Goal: Task Accomplishment & Management: Use online tool/utility

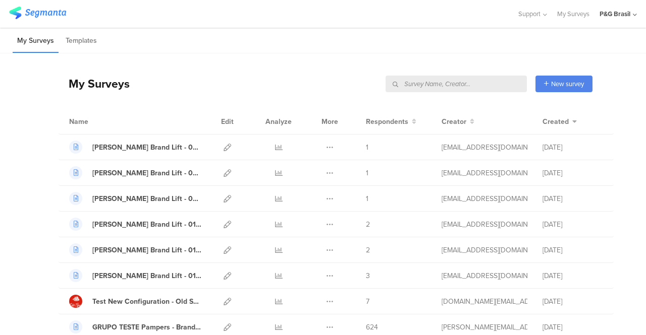
click at [499, 84] on input "text" at bounding box center [455, 84] width 141 height 17
paste input "DOWNY_TraitFabricSoftenerScentIdValue_DEZ_2024"
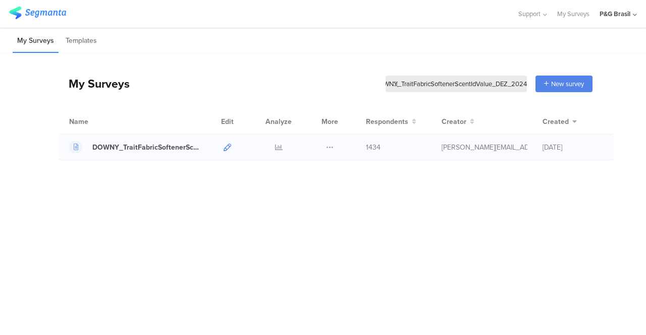
click at [230, 147] on icon at bounding box center [227, 148] width 8 height 8
click at [457, 85] on input "DOWNY_TraitFabricSoftenerScentIdValue_DEZ_2024" at bounding box center [455, 84] width 141 height 17
paste input "ORALB_Nov_2023_TypeConcern"
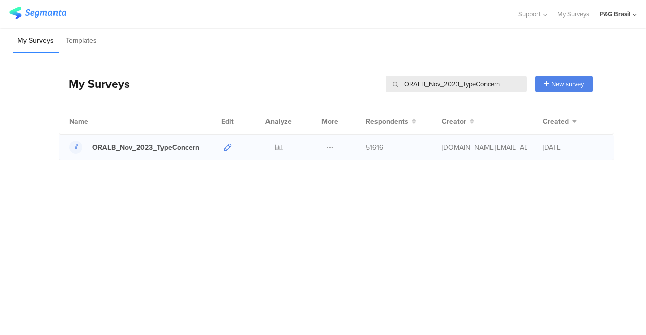
click at [225, 144] on icon at bounding box center [227, 148] width 8 height 8
click at [221, 149] on div at bounding box center [227, 147] width 22 height 25
drag, startPoint x: 505, startPoint y: 82, endPoint x: 387, endPoint y: 89, distance: 118.2
click at [387, 89] on input "ORALB_Nov_2023_TypeConcern" at bounding box center [455, 84] width 141 height 17
paste input "Always_Oct_2023_Liners"
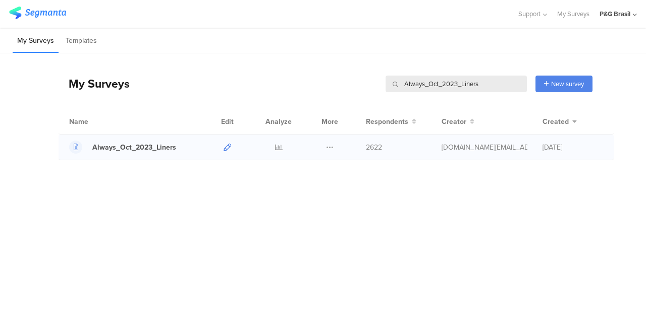
click at [225, 146] on icon at bounding box center [227, 148] width 8 height 8
drag, startPoint x: 481, startPoint y: 80, endPoint x: 374, endPoint y: 94, distance: 107.4
click at [374, 94] on div "My Surveys Always_Oct_2023_Liners Always_Oct_2023_Liners New survey Start from …" at bounding box center [326, 84] width 534 height 40
paste input "Gillette_Sep_2023_UserConcern"
click at [226, 149] on icon at bounding box center [227, 148] width 8 height 8
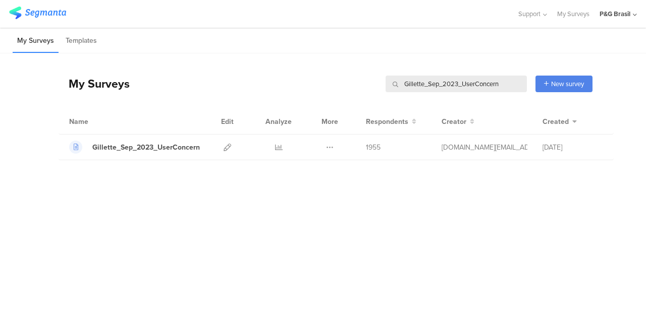
drag, startPoint x: 496, startPoint y: 83, endPoint x: 482, endPoint y: 85, distance: 14.3
click at [482, 85] on input "Gillette_Sep_2023_UserConcern" at bounding box center [455, 84] width 141 height 17
drag, startPoint x: 502, startPoint y: 85, endPoint x: 396, endPoint y: 87, distance: 105.9
click at [396, 87] on div "Gillette_Sep_2023_UserConcern" at bounding box center [455, 84] width 141 height 17
paste input "DOWNY_TraitFabricSoftenerScentIdValue_AUG_2023"
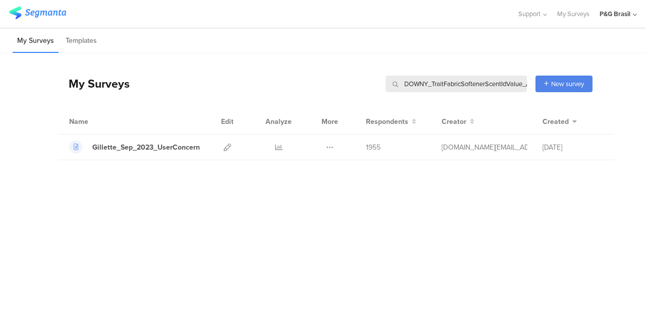
scroll to position [0, 33]
click at [224, 149] on icon at bounding box center [227, 148] width 8 height 8
click at [477, 78] on input "DOWNY_TraitFabricSoftenerScentIdValue_AUG_2023" at bounding box center [455, 84] width 141 height 17
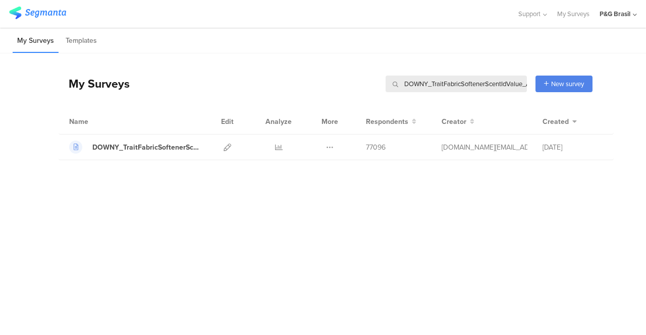
paste input "GilletteVenus_July_2023_BodyParts"
click at [226, 152] on link at bounding box center [227, 147] width 8 height 25
click at [482, 95] on div "My Surveys GilletteVenus_July_2023_BodyParts GilletteVenus_July_2023_BodyParts …" at bounding box center [326, 84] width 534 height 40
click at [482, 84] on input "GilletteVenus_July_2023_BodyParts" at bounding box center [455, 84] width 141 height 17
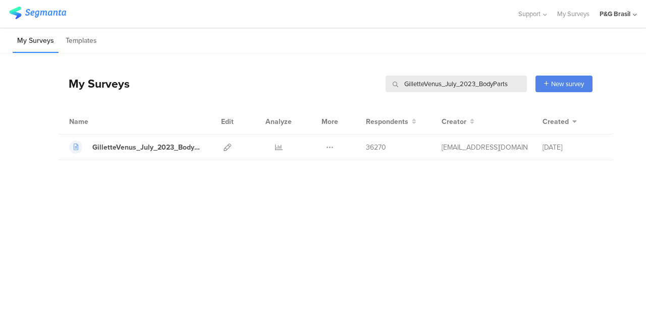
paste input "_July_2023_ShavingHabit"
click at [225, 148] on icon at bounding box center [227, 148] width 8 height 8
drag, startPoint x: 503, startPoint y: 86, endPoint x: 365, endPoint y: 93, distance: 138.4
click at [365, 93] on div "My Surveys Gillette_July_2023_ShavingHabit Gillette_July_2023_ShavingHabit New …" at bounding box center [326, 84] width 534 height 40
paste input "Sonozzz_June_2023"
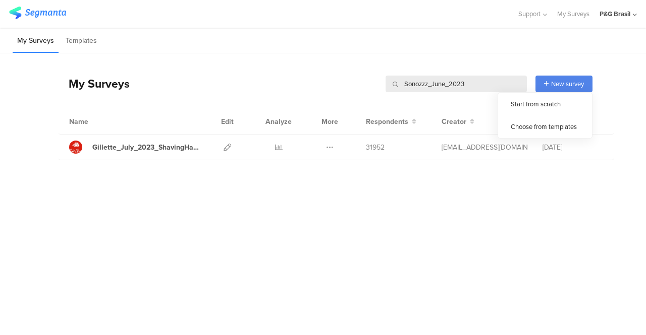
type input "Sonozzz_June_2023"
click at [574, 88] on div "New survey" at bounding box center [563, 84] width 57 height 17
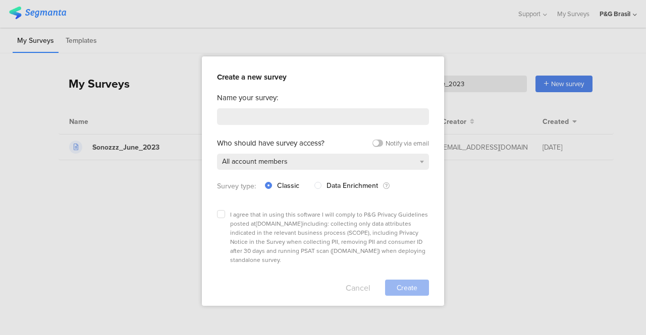
click at [355, 280] on button "Cancel" at bounding box center [358, 288] width 25 height 16
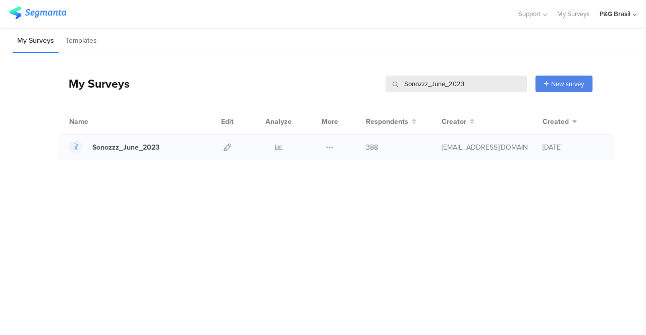
click at [221, 143] on div at bounding box center [227, 147] width 22 height 25
click at [229, 148] on icon at bounding box center [227, 148] width 8 height 8
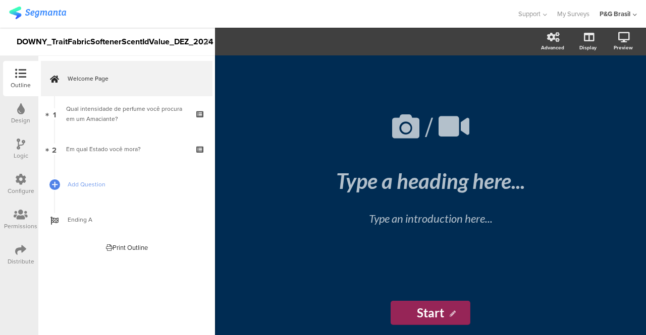
click at [20, 205] on div "Permissions" at bounding box center [20, 219] width 35 height 35
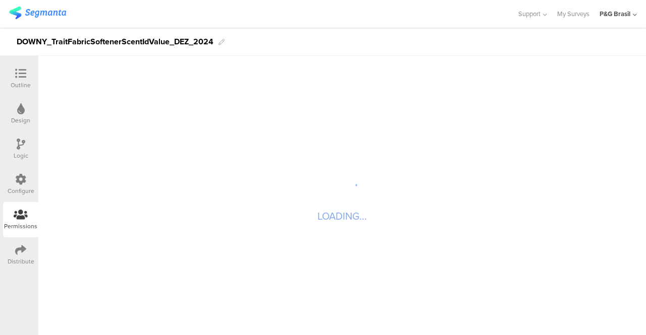
click at [24, 182] on icon at bounding box center [20, 179] width 11 height 11
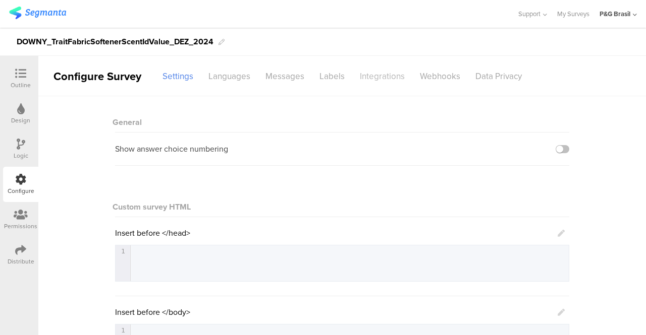
click at [377, 68] on div "Integrations" at bounding box center [382, 77] width 60 height 18
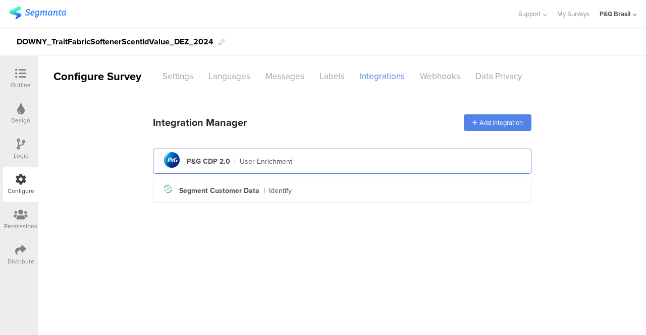
click at [300, 154] on div "pg logo P&G CDP 2.0 | User Enrichment" at bounding box center [342, 161] width 362 height 25
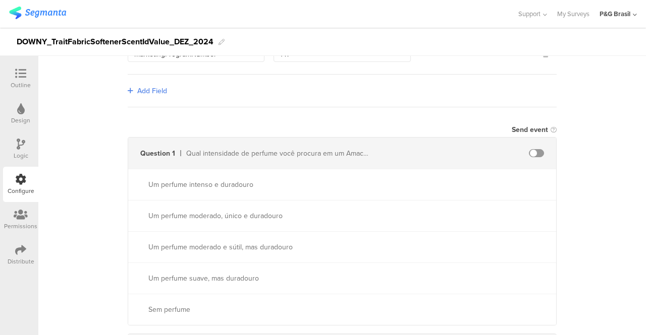
scroll to position [353, 0]
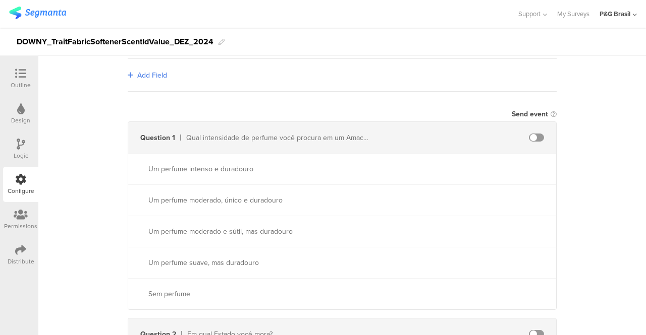
click at [451, 134] on div at bounding box center [474, 138] width 162 height 8
click at [531, 134] on span at bounding box center [536, 138] width 15 height 8
click at [462, 142] on input "text" at bounding box center [448, 138] width 111 height 16
paste input "5874"
type input "5874"
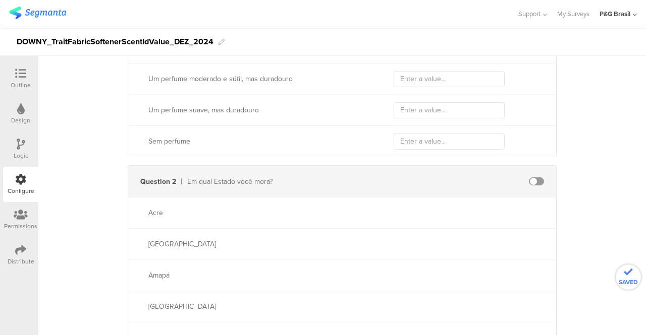
scroll to position [555, 0]
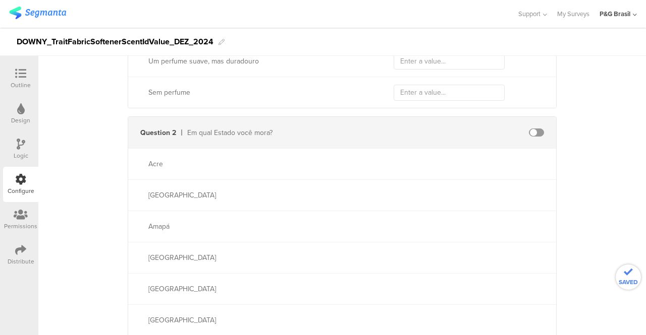
click at [532, 129] on span at bounding box center [536, 133] width 15 height 8
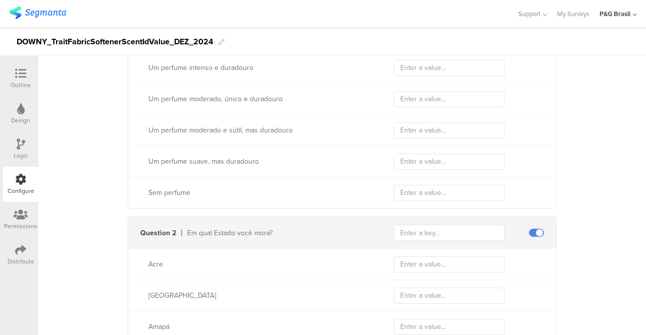
scroll to position [407, 0]
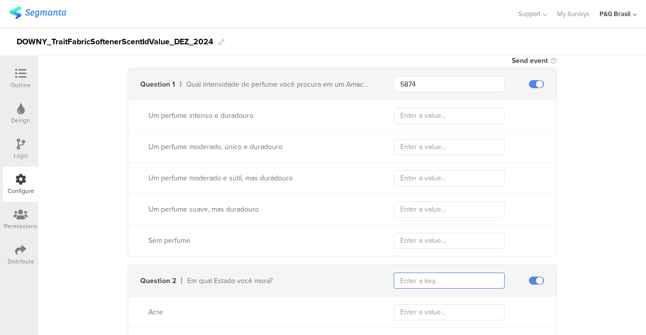
click at [422, 285] on input "text" at bounding box center [448, 281] width 111 height 16
paste input "2798"
type input "2798"
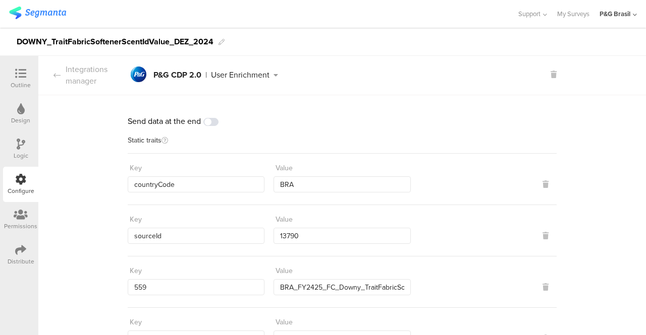
scroll to position [0, 0]
click at [75, 78] on div "Integrations manager" at bounding box center [82, 76] width 89 height 23
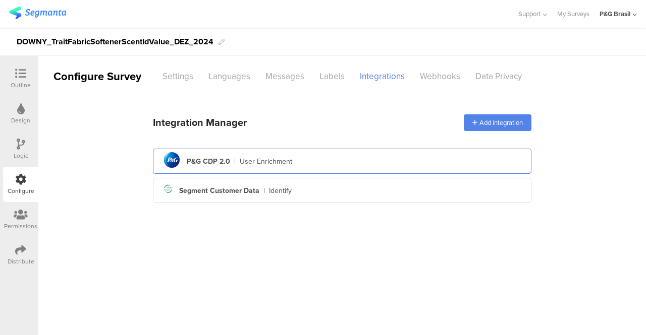
click at [312, 156] on div "pg logo P&G CDP 2.0 | User Enrichment" at bounding box center [342, 161] width 362 height 25
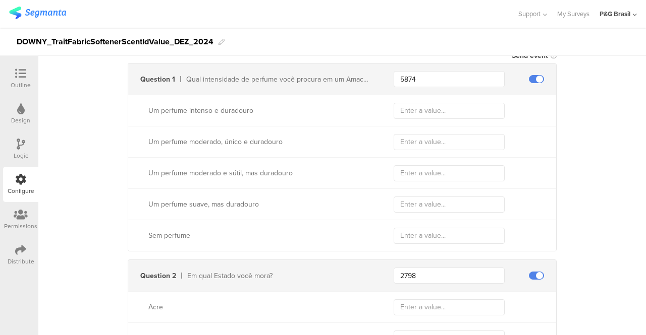
scroll to position [454, 0]
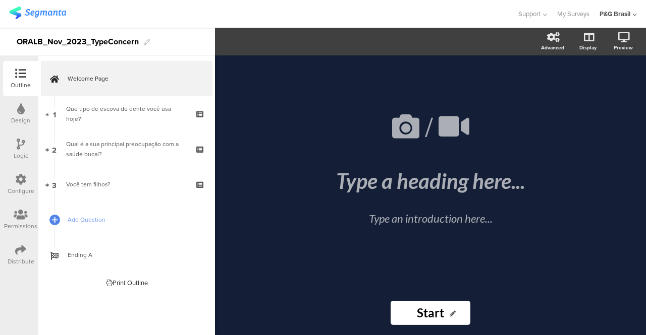
click at [17, 183] on icon at bounding box center [20, 179] width 11 height 11
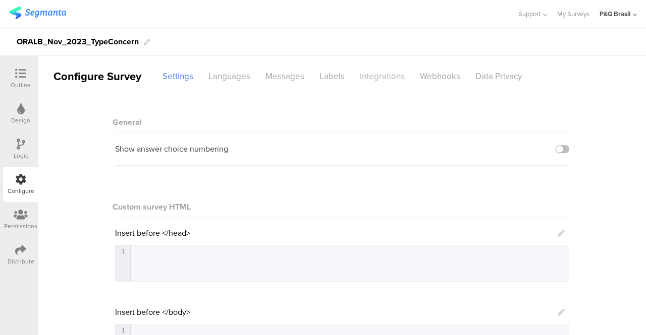
click at [383, 75] on div "Integrations" at bounding box center [382, 77] width 60 height 18
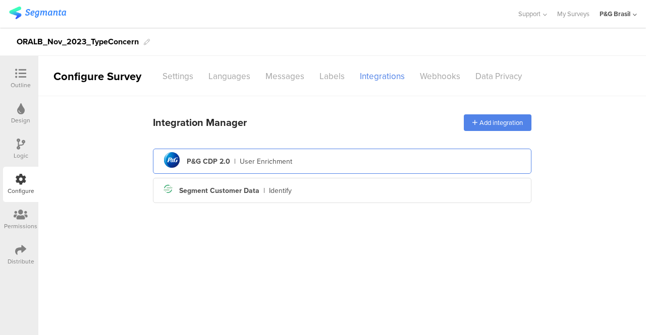
click at [288, 160] on div "User Enrichment" at bounding box center [266, 161] width 52 height 11
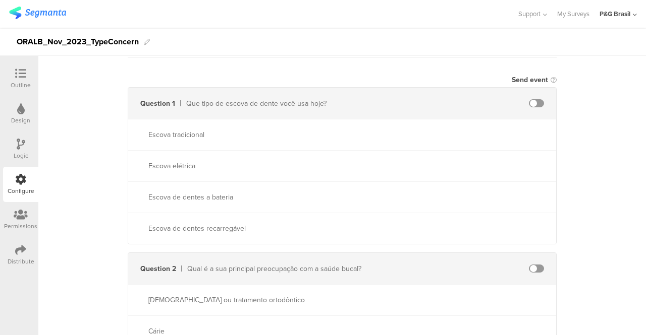
scroll to position [404, 0]
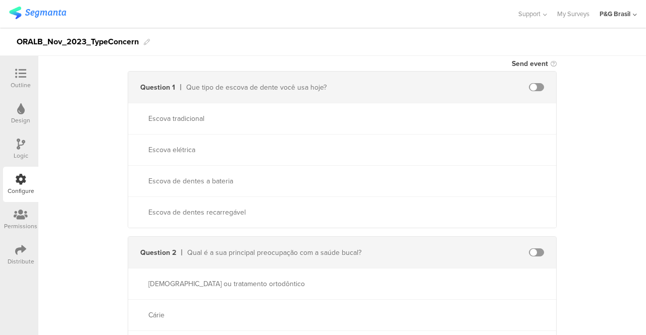
click at [535, 85] on span at bounding box center [536, 87] width 15 height 8
click at [536, 255] on div "Question 2 Qual é a sua principal preocupação com a saúde bucal?" at bounding box center [342, 252] width 428 height 31
click at [530, 254] on div "Question 2 Qual é a sua principal preocupação com a saúde bucal?" at bounding box center [342, 252] width 428 height 31
click at [531, 254] on span at bounding box center [536, 253] width 15 height 8
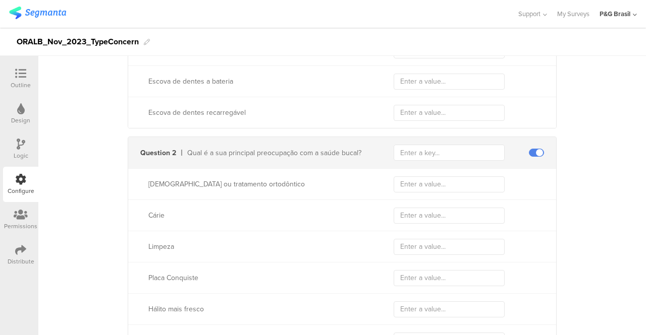
scroll to position [504, 0]
click at [396, 148] on input "text" at bounding box center [448, 152] width 111 height 16
paste input "2398"
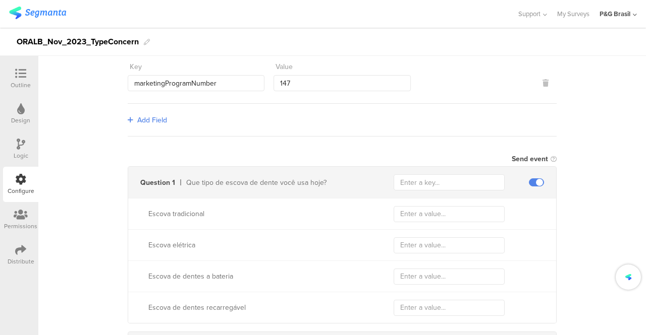
scroll to position [303, 0]
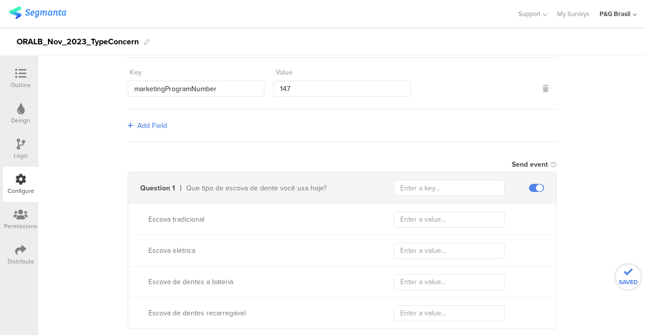
type input "2398"
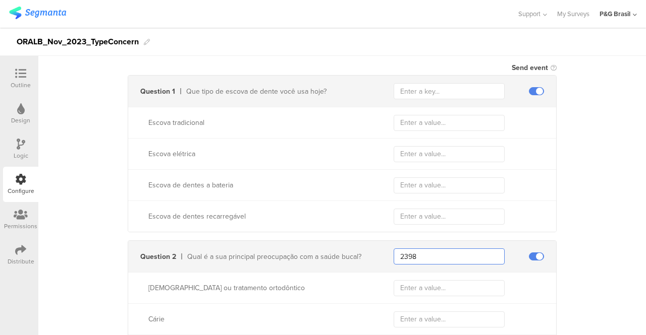
scroll to position [404, 0]
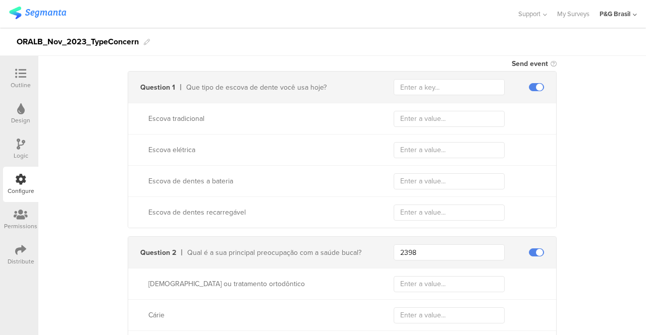
click at [429, 93] on div "Question 1 Que tipo de escova de dente você usa hoje?" at bounding box center [342, 87] width 428 height 31
click at [430, 82] on input "text" at bounding box center [448, 87] width 111 height 16
paste input "2340"
type input "2340"
click at [578, 138] on div "Send data at the end Static traits Key countryCode Value BRA Key sourceId Value…" at bounding box center [341, 275] width 607 height 1165
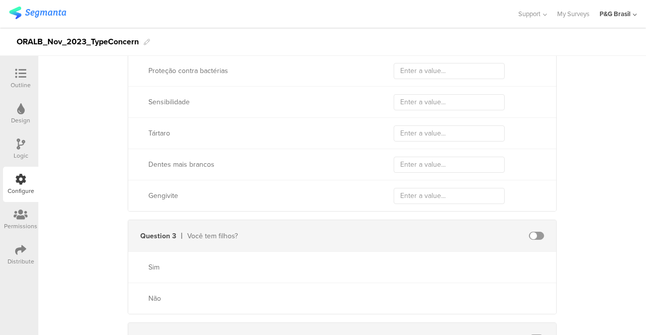
scroll to position [897, 0]
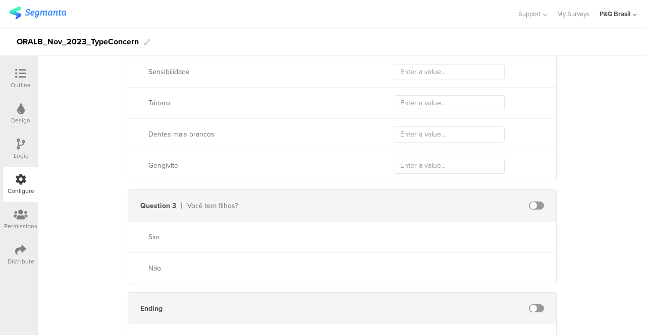
click at [530, 202] on span at bounding box center [536, 206] width 15 height 8
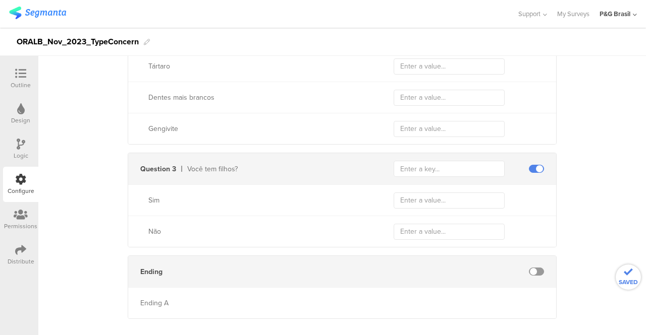
scroll to position [947, 0]
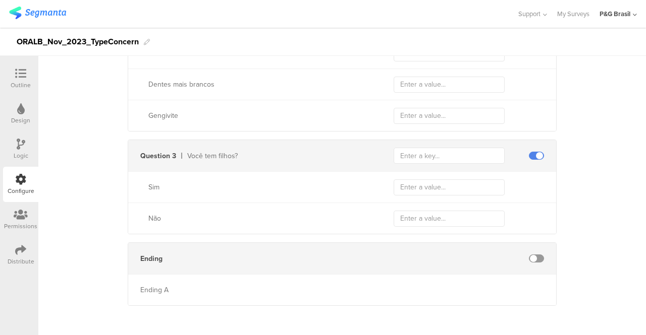
click at [531, 155] on span at bounding box center [536, 156] width 15 height 8
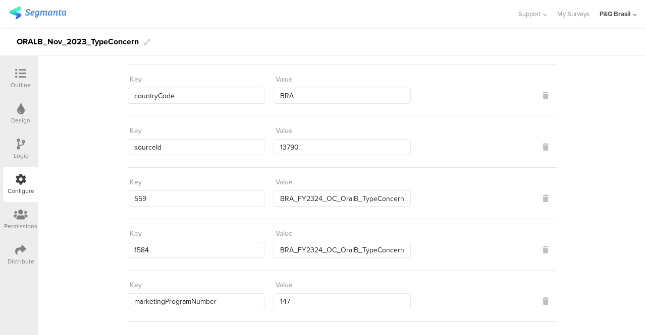
scroll to position [0, 0]
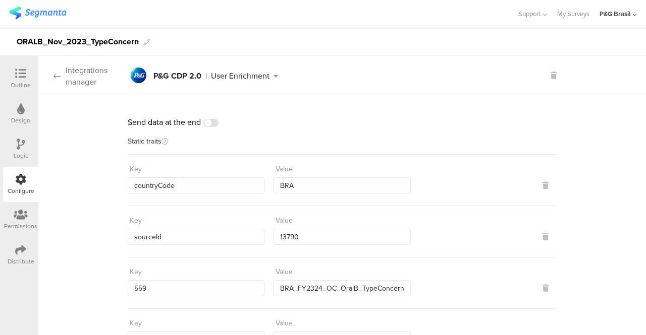
click at [77, 76] on div "Integrations manager" at bounding box center [82, 76] width 89 height 23
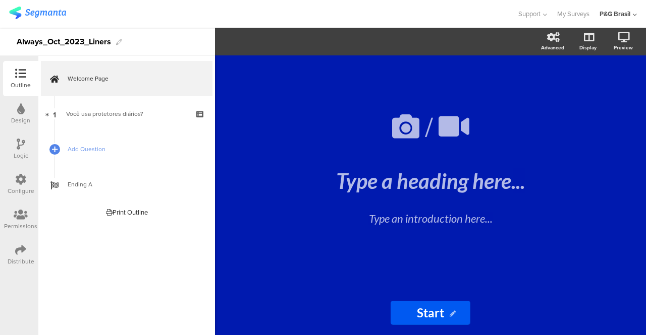
click at [13, 194] on div "Configure" at bounding box center [21, 191] width 27 height 9
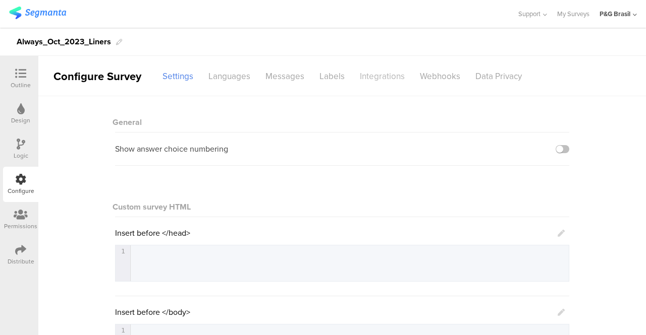
click at [367, 76] on div "Integrations" at bounding box center [382, 77] width 60 height 18
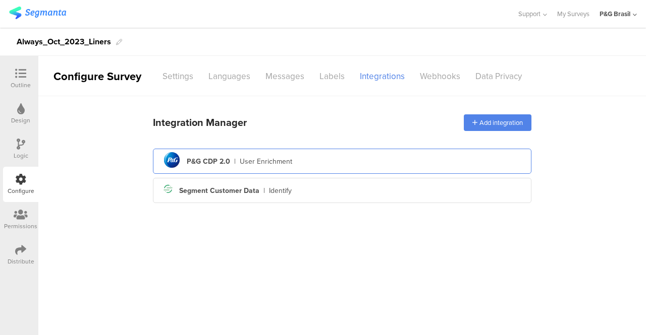
click at [269, 156] on div "User Enrichment" at bounding box center [266, 161] width 52 height 11
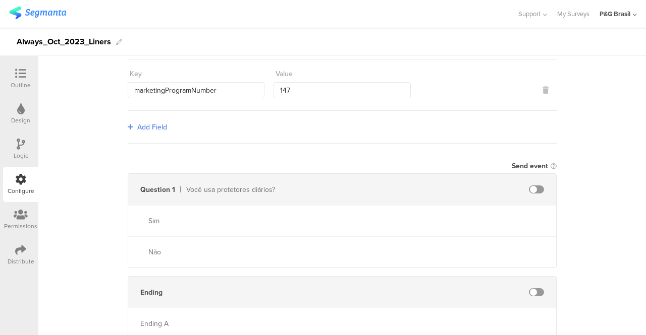
scroll to position [336, 0]
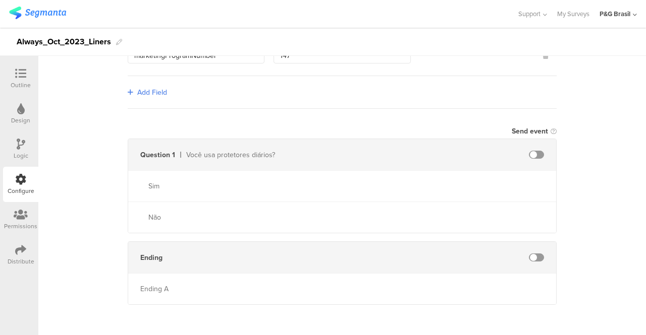
click at [536, 151] on span at bounding box center [536, 155] width 15 height 8
click at [445, 151] on input "text" at bounding box center [448, 155] width 111 height 16
paste input "4355"
type input "4355"
click at [605, 153] on div "Send data at the end Static traits Key countryCode Value BRA Key sourceId Value…" at bounding box center [341, 36] width 607 height 553
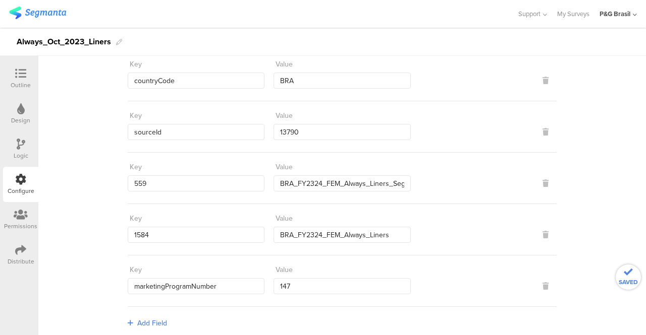
scroll to position [0, 0]
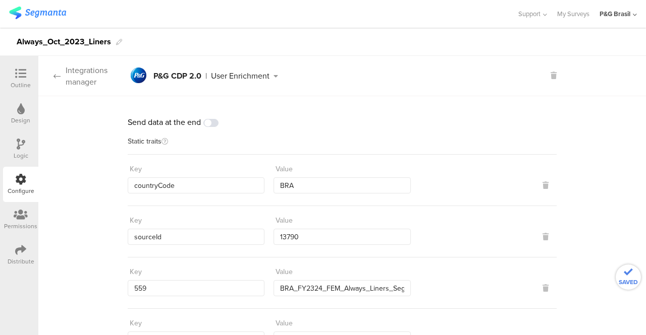
click at [60, 67] on div "Integrations manager" at bounding box center [82, 76] width 89 height 23
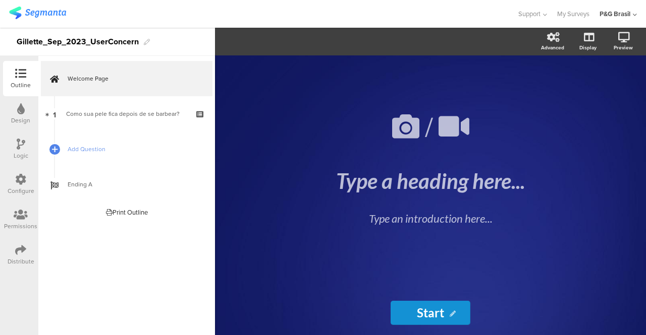
click at [17, 168] on div "Configure" at bounding box center [20, 184] width 35 height 35
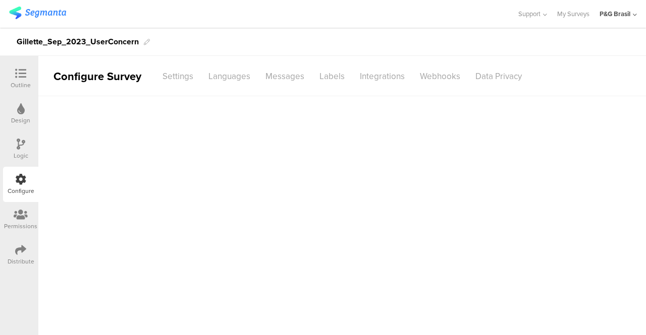
click at [26, 175] on div "Configure" at bounding box center [20, 184] width 35 height 35
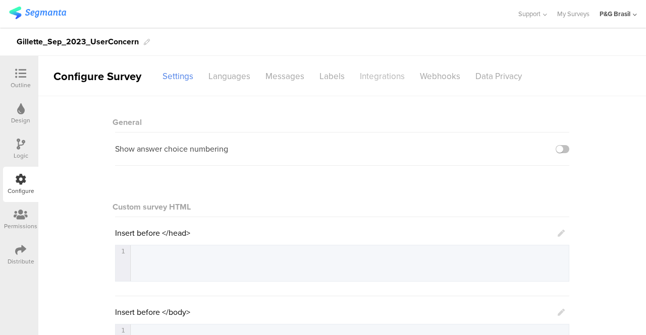
click at [367, 68] on div "Integrations" at bounding box center [382, 77] width 60 height 18
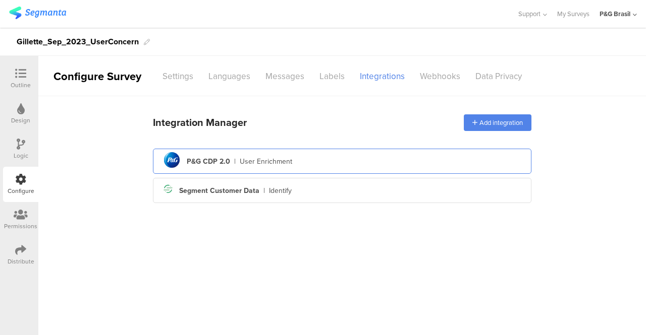
click at [234, 162] on div "|" at bounding box center [235, 161] width 2 height 11
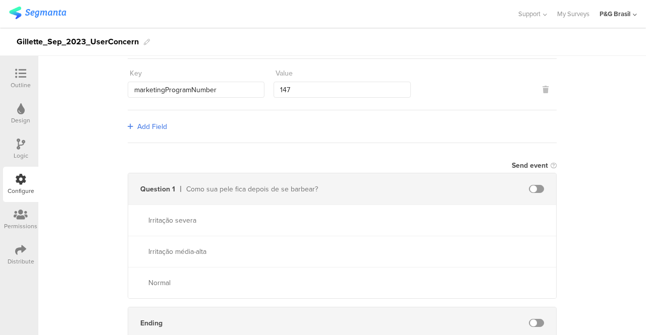
scroll to position [303, 0]
click at [530, 184] on span at bounding box center [536, 188] width 15 height 8
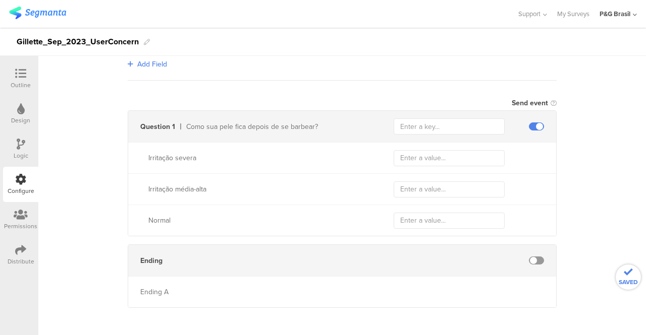
scroll to position [367, 0]
click at [532, 263] on div "Ending" at bounding box center [342, 257] width 428 height 31
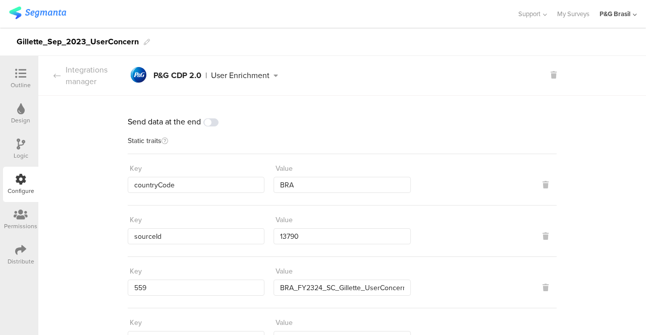
scroll to position [0, 0]
click at [24, 75] on icon at bounding box center [20, 73] width 11 height 11
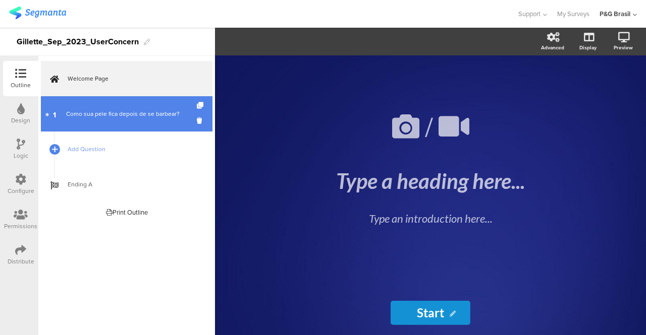
click at [85, 115] on div "Como sua pele fica depois de se barbear?" at bounding box center [126, 114] width 121 height 10
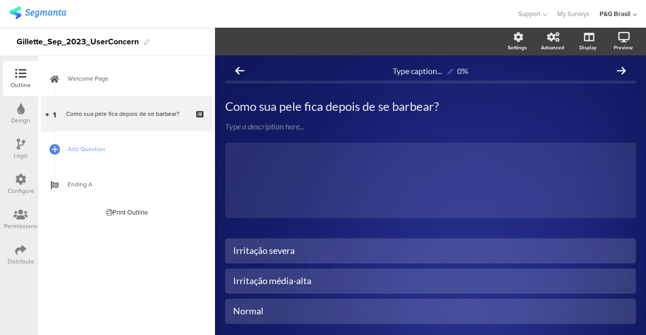
click at [18, 176] on icon at bounding box center [20, 179] width 11 height 11
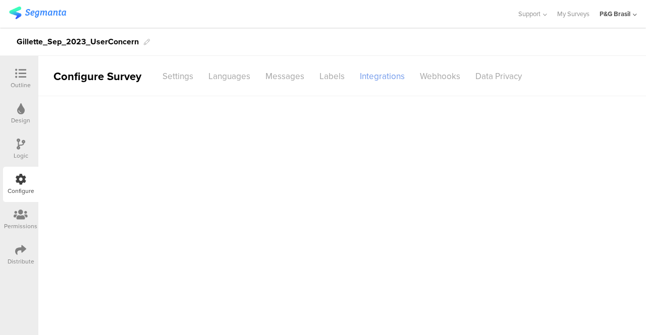
click at [373, 84] on div "Integrations" at bounding box center [382, 77] width 60 height 18
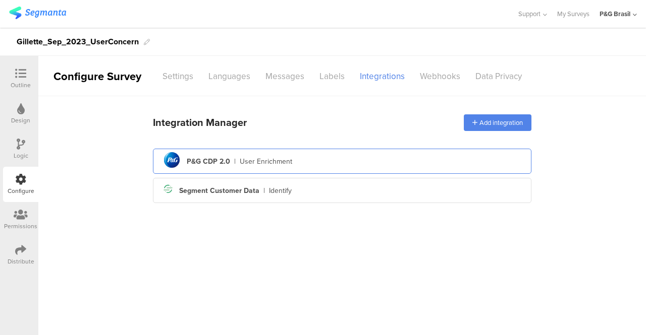
click at [280, 154] on div "pg logo P&G CDP 2.0 | User Enrichment" at bounding box center [342, 161] width 362 height 25
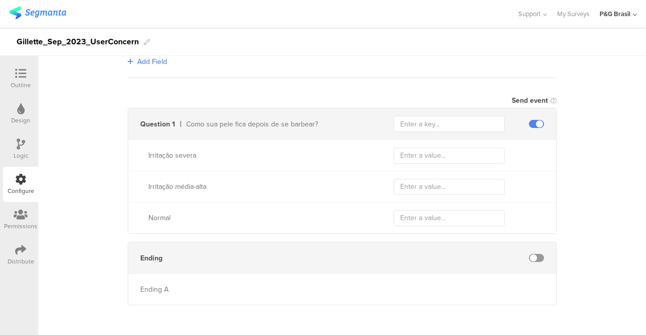
scroll to position [367, 0]
click at [535, 120] on span at bounding box center [536, 124] width 15 height 8
click at [583, 133] on div "Send data at the end Static traits Key countryCode Value BRA Key sourceId Value…" at bounding box center [341, 21] width 607 height 584
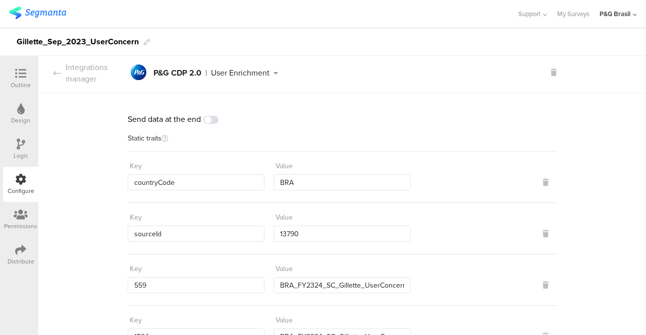
scroll to position [0, 0]
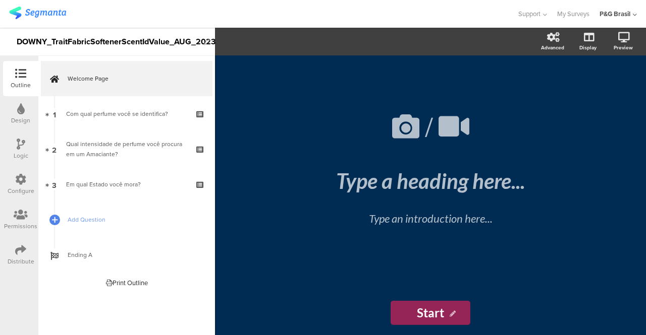
click at [19, 173] on div "Configure" at bounding box center [20, 184] width 35 height 35
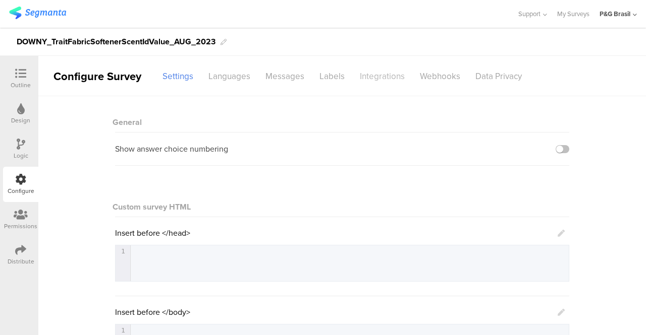
click at [355, 77] on div "Integrations" at bounding box center [382, 77] width 60 height 18
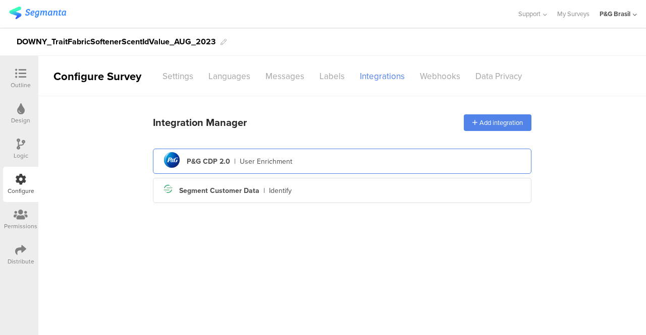
click at [265, 162] on div "User Enrichment" at bounding box center [266, 161] width 52 height 11
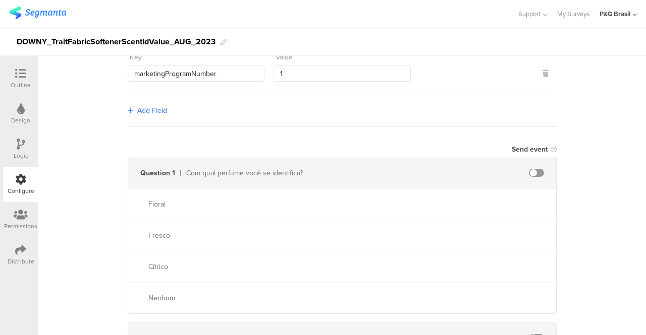
scroll to position [353, 0]
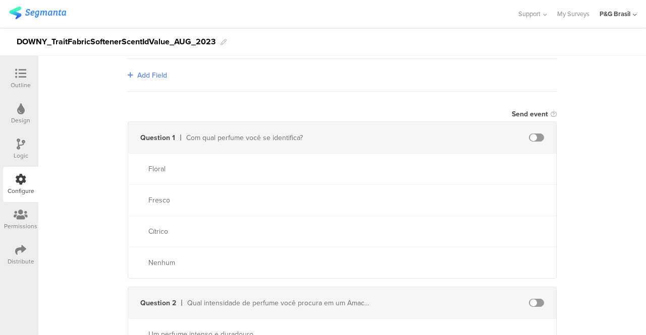
click at [532, 134] on span at bounding box center [536, 138] width 15 height 8
click at [418, 140] on input "text" at bounding box center [448, 138] width 111 height 16
paste input "4844"
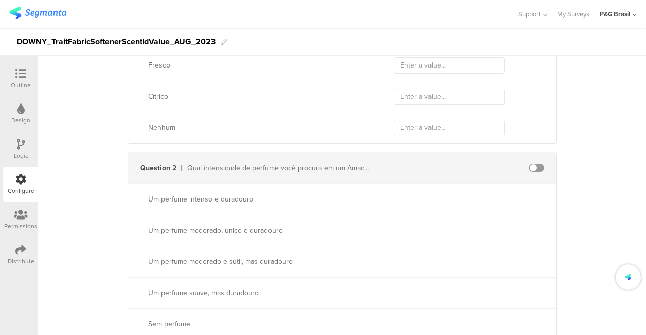
scroll to position [504, 0]
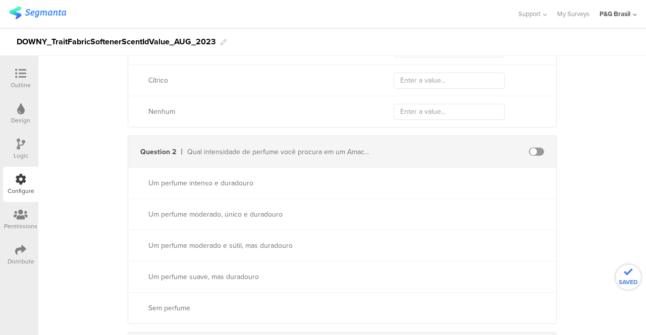
type input "4844"
click at [532, 148] on span at bounding box center [536, 152] width 15 height 8
click at [426, 148] on input "text" at bounding box center [448, 152] width 111 height 16
paste input "5874"
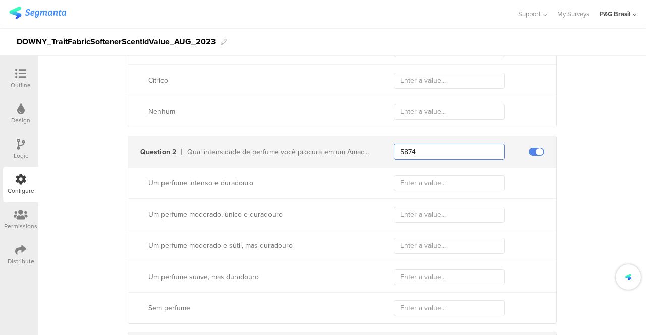
type input "5874"
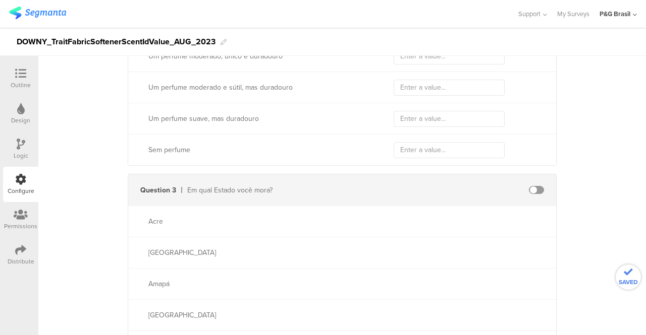
scroll to position [706, 0]
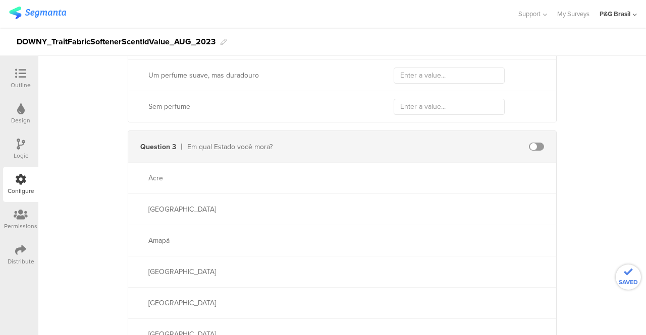
click at [532, 143] on span at bounding box center [536, 147] width 15 height 8
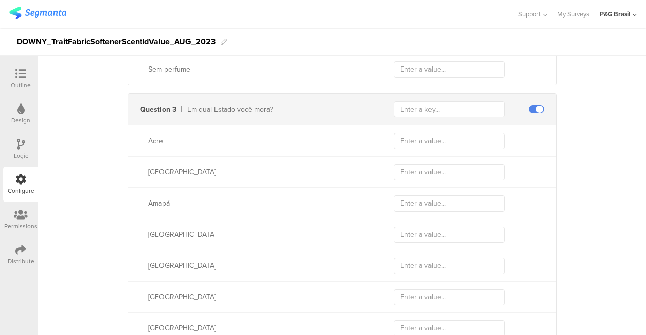
scroll to position [722, 0]
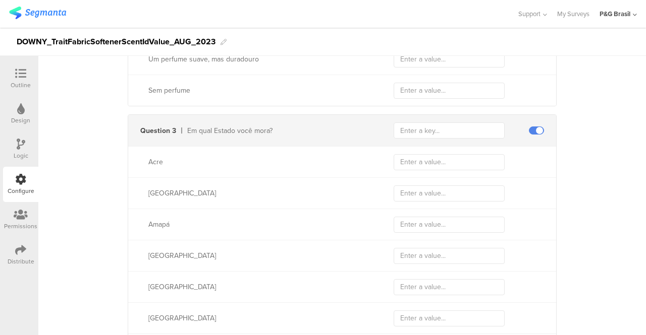
click at [454, 115] on div "Question 3 Em qual Estado você mora?" at bounding box center [342, 130] width 428 height 31
click at [452, 123] on input "text" at bounding box center [448, 131] width 111 height 16
paste input "2798"
type input "2798"
click at [621, 122] on div "Send data at the end Static traits Key countryCode Value BRA Key sourceId Value…" at bounding box center [341, 222] width 607 height 1697
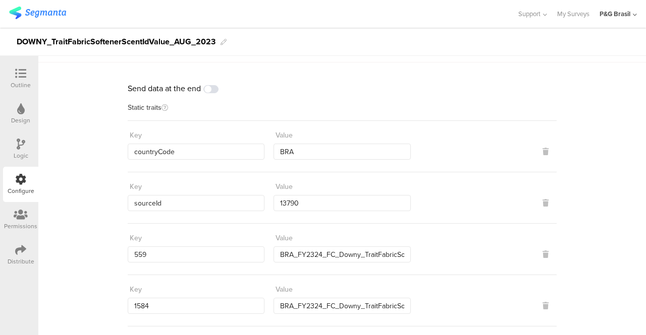
scroll to position [0, 0]
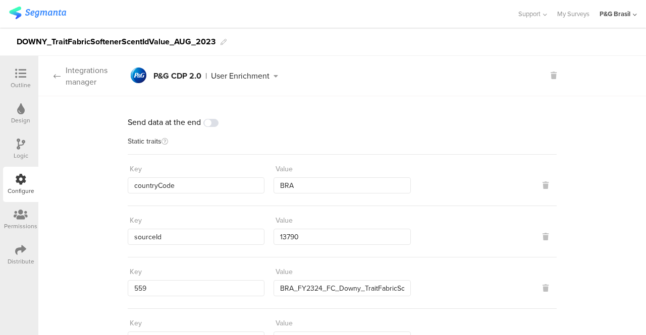
click at [101, 76] on div "Integrations manager" at bounding box center [82, 76] width 89 height 23
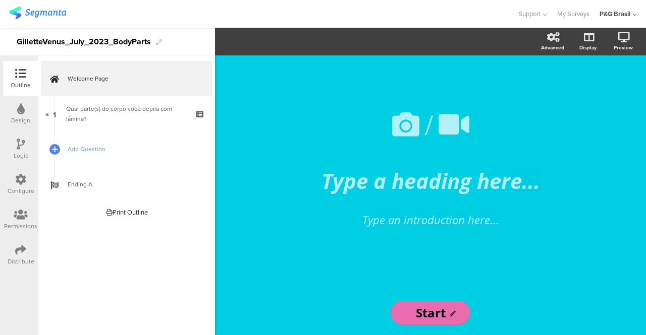
click at [7, 173] on div "Configure" at bounding box center [20, 184] width 35 height 35
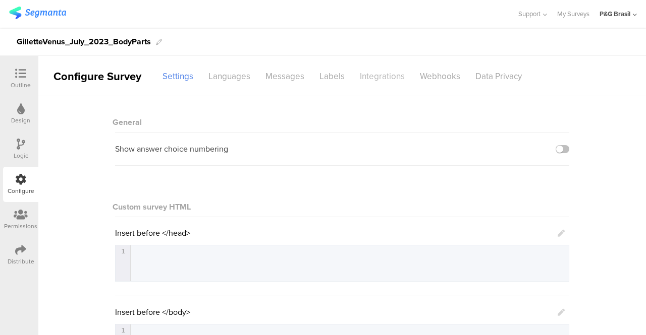
click at [365, 70] on div "Integrations" at bounding box center [382, 77] width 60 height 18
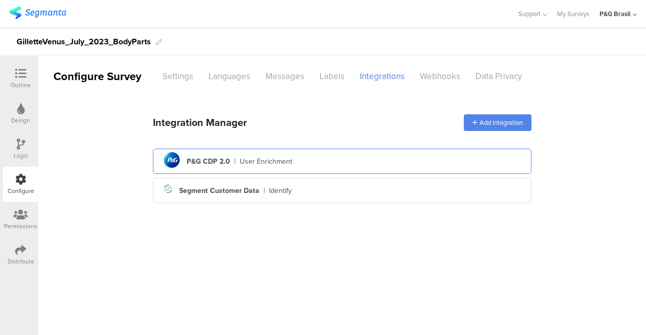
click at [349, 152] on div "pg logo P&G CDP 2.0 | User Enrichment" at bounding box center [342, 161] width 362 height 25
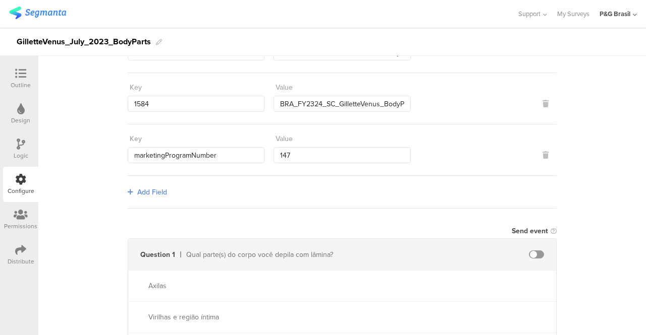
scroll to position [404, 0]
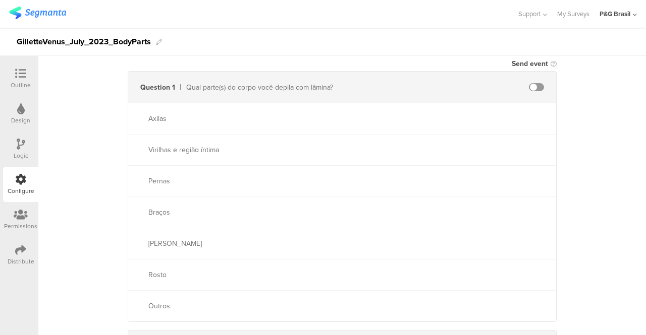
click at [539, 87] on span at bounding box center [536, 87] width 15 height 8
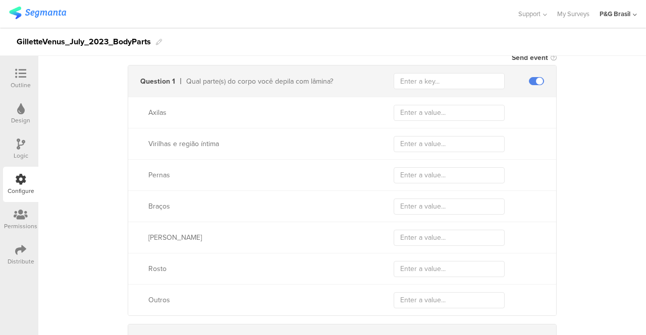
scroll to position [391, 0]
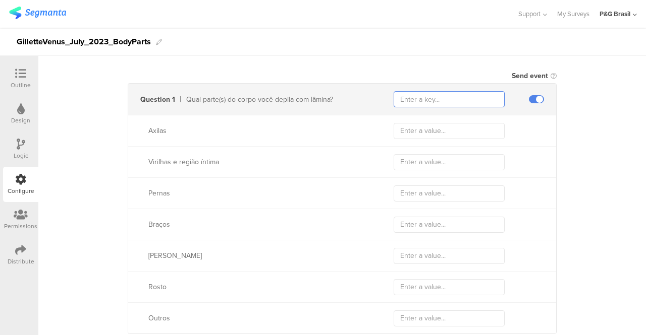
click at [460, 104] on input "text" at bounding box center [448, 99] width 111 height 16
paste input "4052"
type input "4052"
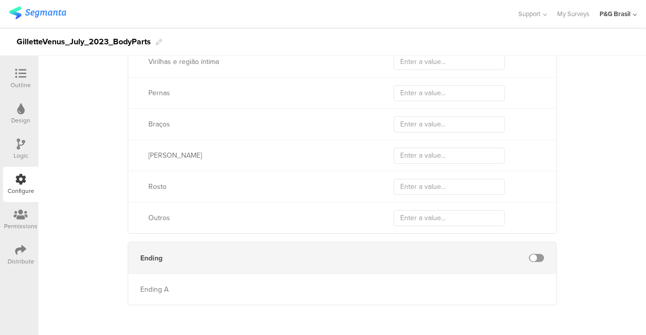
scroll to position [492, 0]
click at [549, 176] on div "Rosto" at bounding box center [342, 185] width 428 height 31
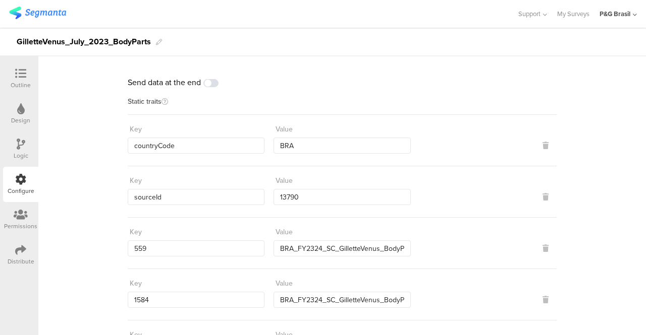
scroll to position [0, 0]
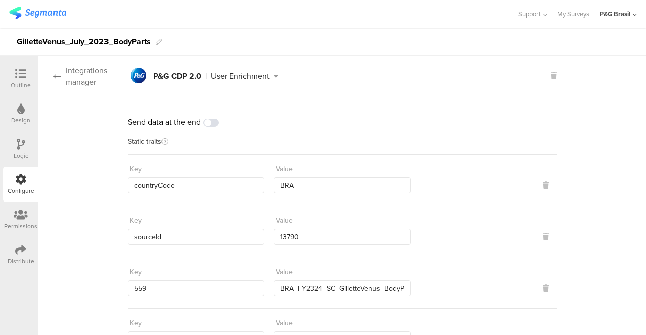
click at [88, 75] on div "Integrations manager" at bounding box center [82, 76] width 89 height 23
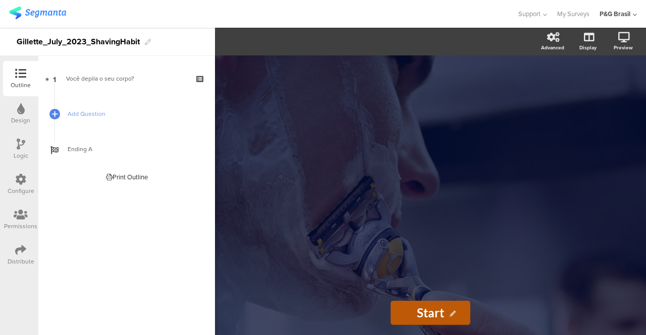
click at [15, 177] on icon at bounding box center [20, 179] width 11 height 11
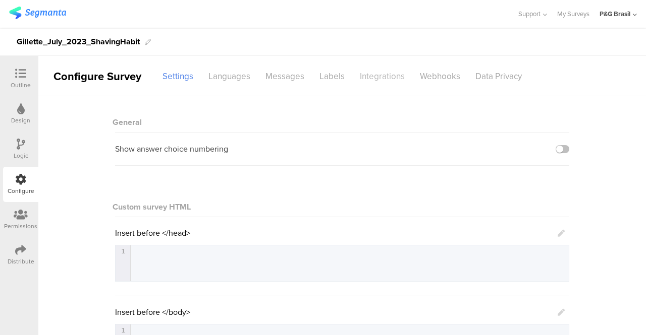
click at [358, 71] on div "Integrations" at bounding box center [382, 77] width 60 height 18
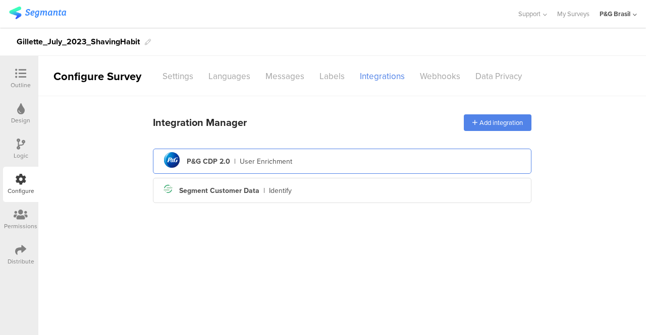
click at [366, 156] on div "pg logo P&G CDP 2.0 | User Enrichment" at bounding box center [342, 161] width 362 height 25
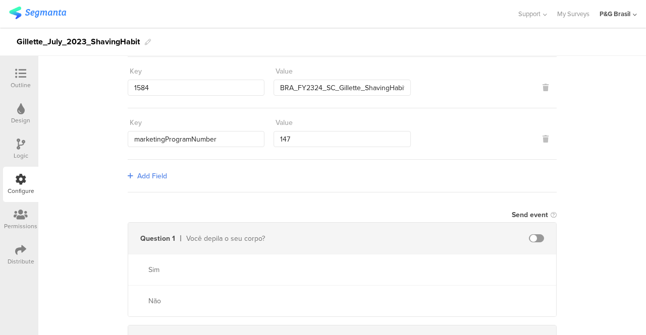
scroll to position [336, 0]
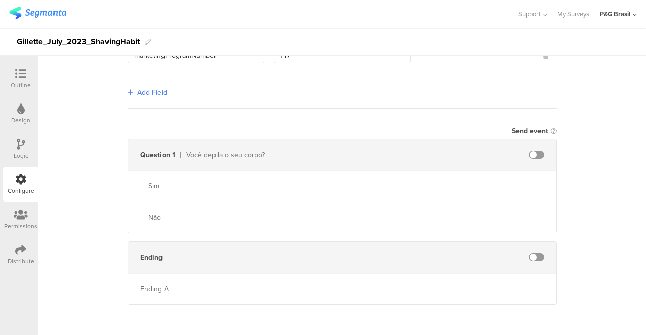
click at [531, 156] on span at bounding box center [536, 155] width 15 height 8
click at [452, 147] on input "text" at bounding box center [448, 155] width 111 height 16
paste input "2397"
type input "2397"
click at [607, 138] on div "Send data at the end Static traits Key countryCode Value BRA Key sourceId Value…" at bounding box center [341, 36] width 607 height 553
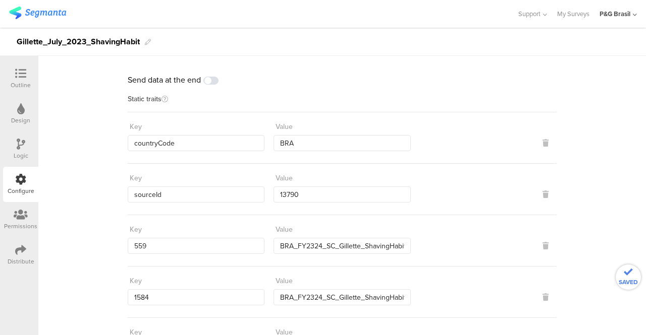
scroll to position [0, 0]
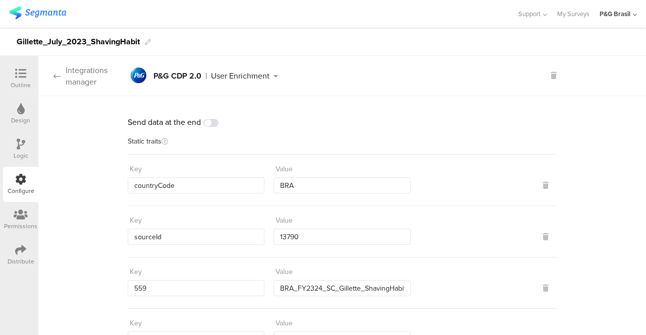
click at [80, 68] on div "Integrations manager" at bounding box center [82, 76] width 89 height 23
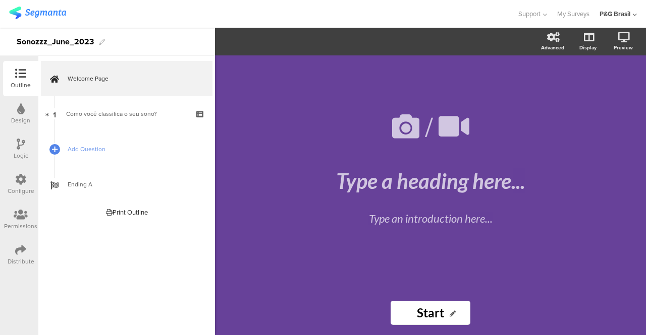
click at [18, 182] on icon at bounding box center [20, 179] width 11 height 11
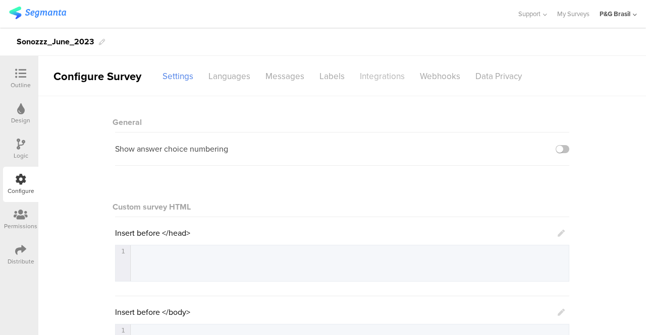
click at [353, 68] on div "Integrations" at bounding box center [382, 77] width 60 height 18
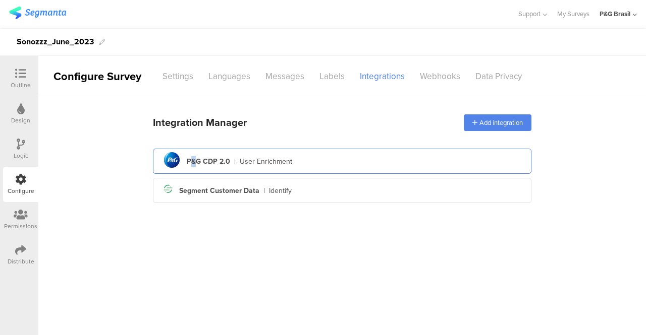
click at [194, 158] on div "P&G CDP 2.0" at bounding box center [208, 161] width 43 height 11
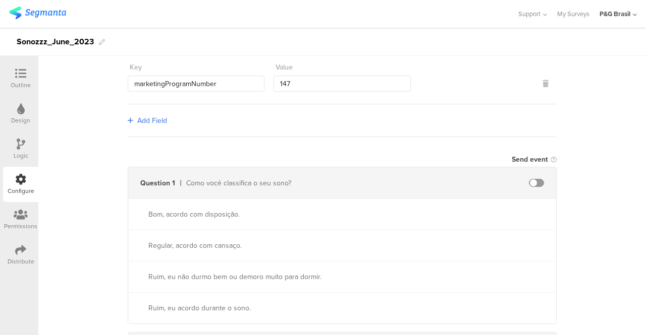
scroll to position [353, 0]
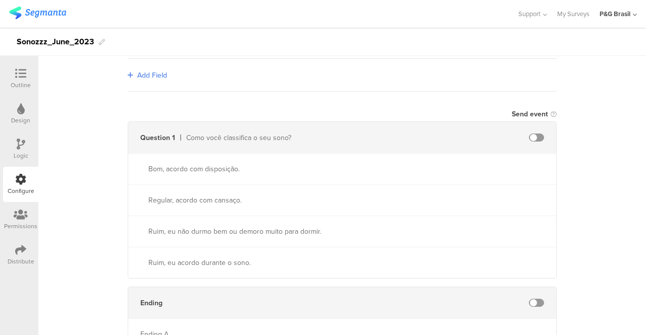
click at [529, 134] on span at bounding box center [536, 138] width 15 height 8
click at [438, 132] on input "text" at bounding box center [448, 138] width 111 height 16
paste input "6169"
type input "6169"
click at [417, 90] on div "Send data at the end Static traits Key countryCode Value BRA Key sourceId Value…" at bounding box center [342, 56] width 429 height 587
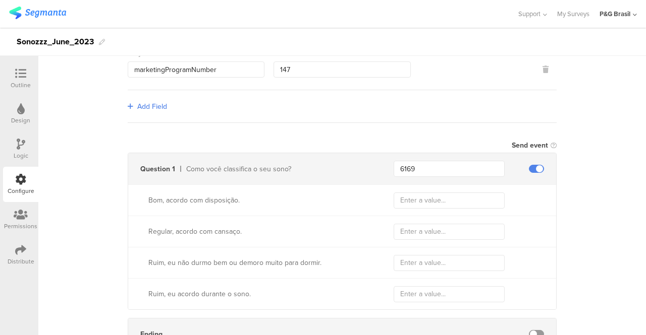
scroll to position [298, 0]
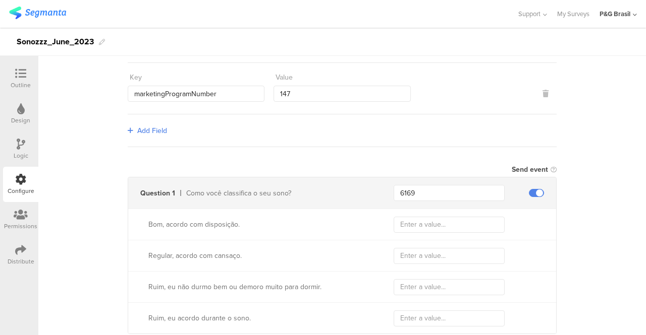
click at [571, 165] on div "Send data at the end Static traits Key countryCode Value BRA Key sourceId Value…" at bounding box center [341, 106] width 607 height 615
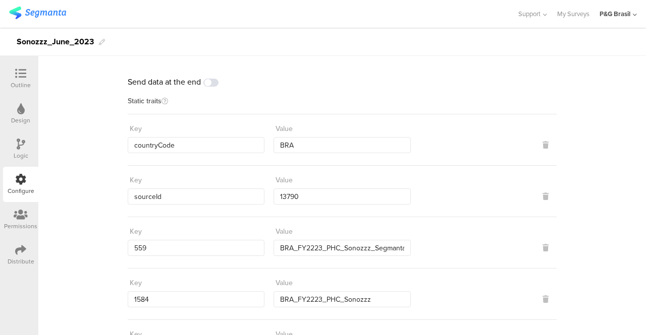
scroll to position [0, 0]
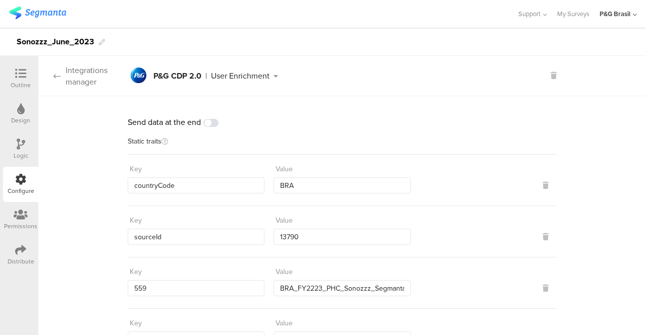
click at [101, 85] on div "Integrations manager" at bounding box center [82, 76] width 89 height 23
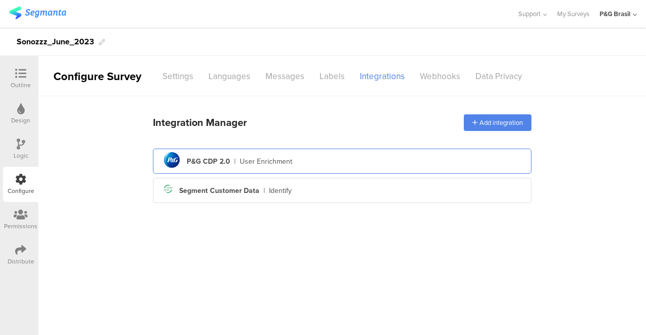
click at [218, 157] on div "P&G CDP 2.0" at bounding box center [208, 161] width 43 height 11
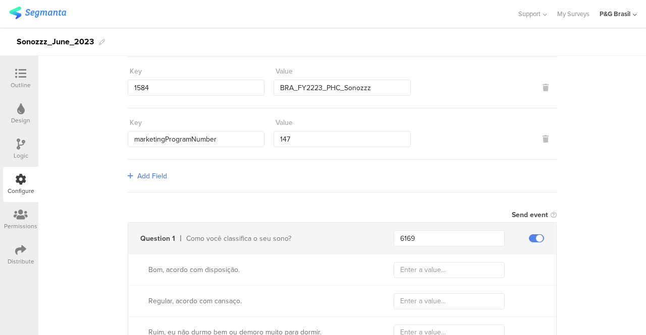
scroll to position [399, 0]
